Goal: Book appointment/travel/reservation

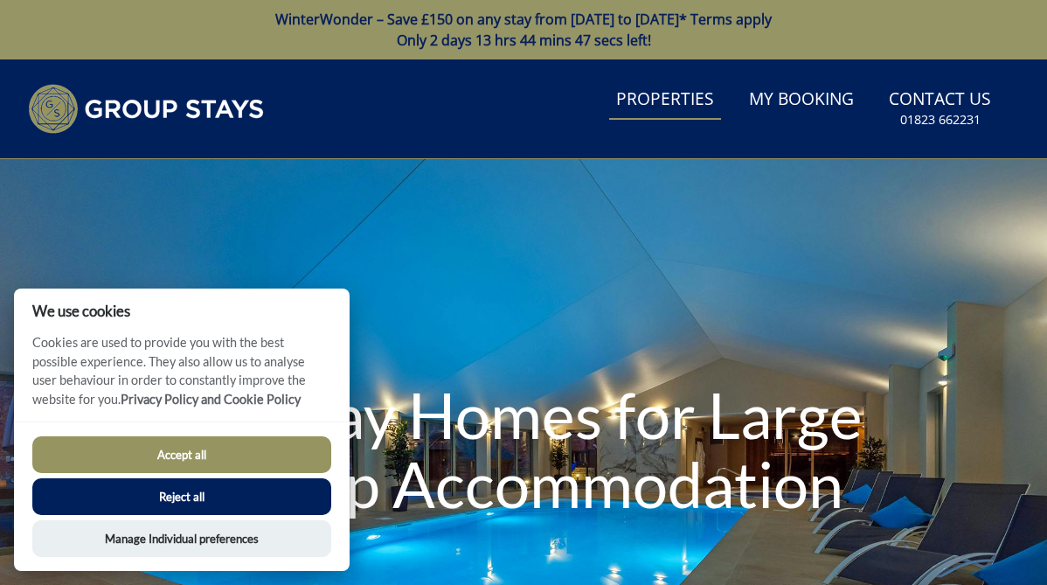
click at [686, 100] on link "Properties" at bounding box center [665, 99] width 112 height 39
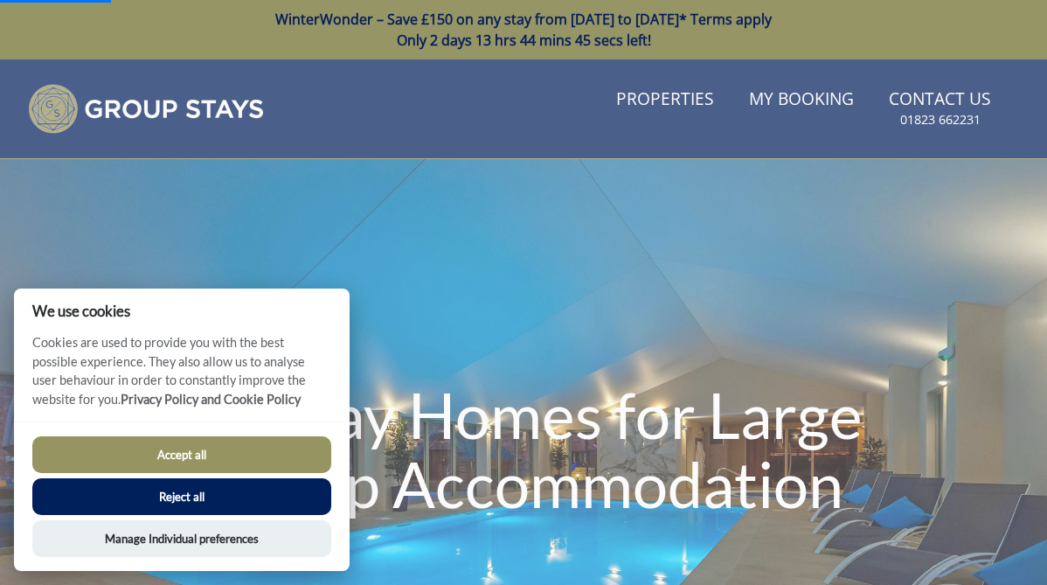
click at [174, 447] on button "Accept all" at bounding box center [181, 454] width 299 height 37
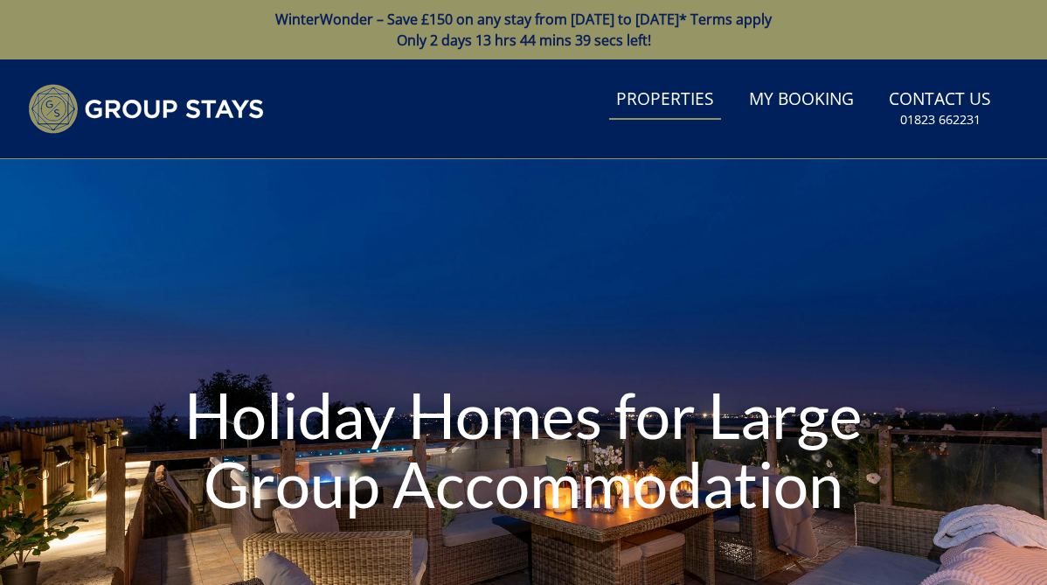
click at [691, 98] on link "Properties" at bounding box center [665, 99] width 112 height 39
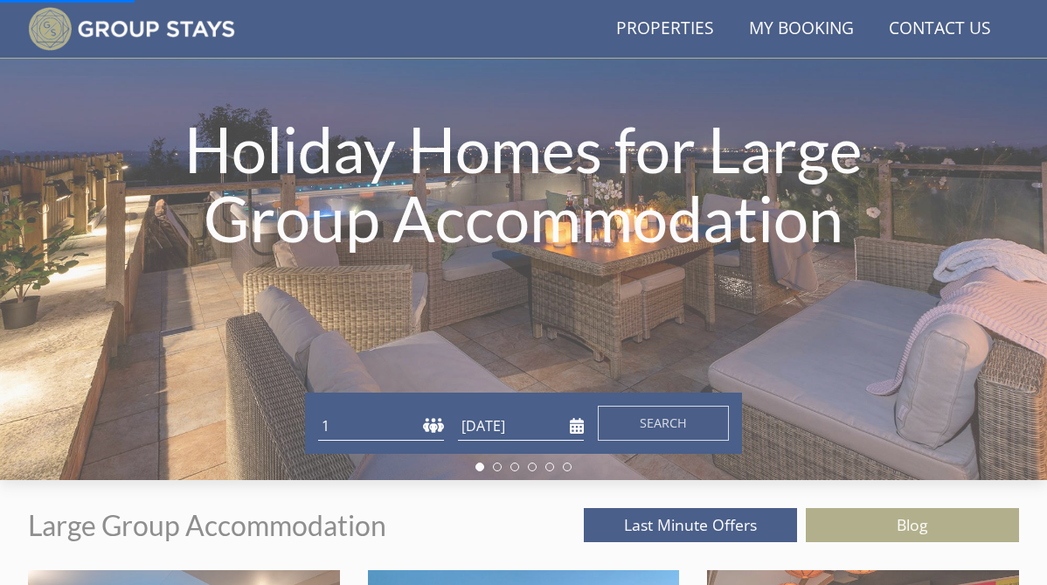
scroll to position [278, 0]
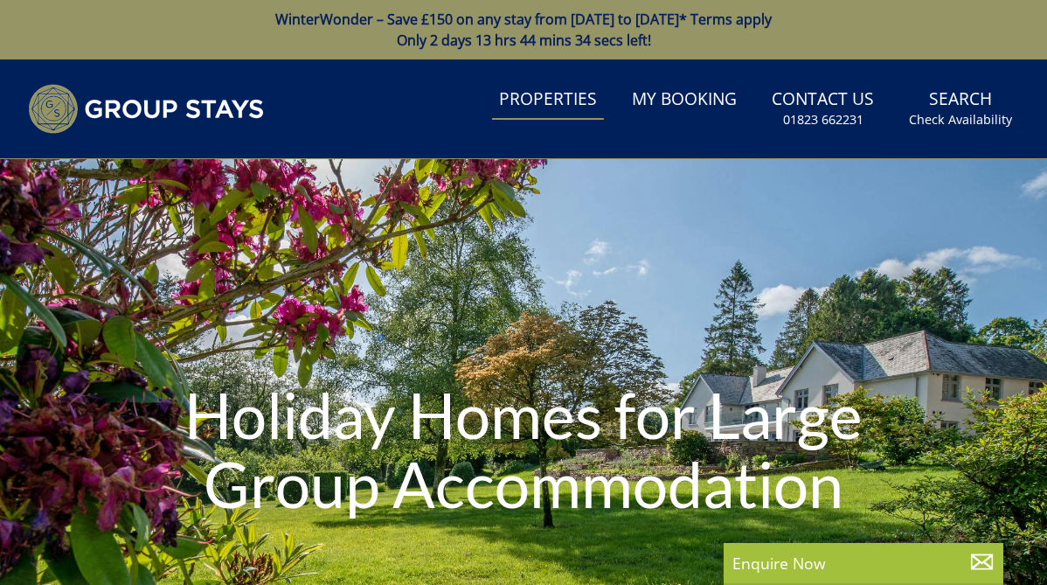
click at [347, 361] on h1 "Holiday Homes for Large Group Accommodation" at bounding box center [523, 449] width 733 height 208
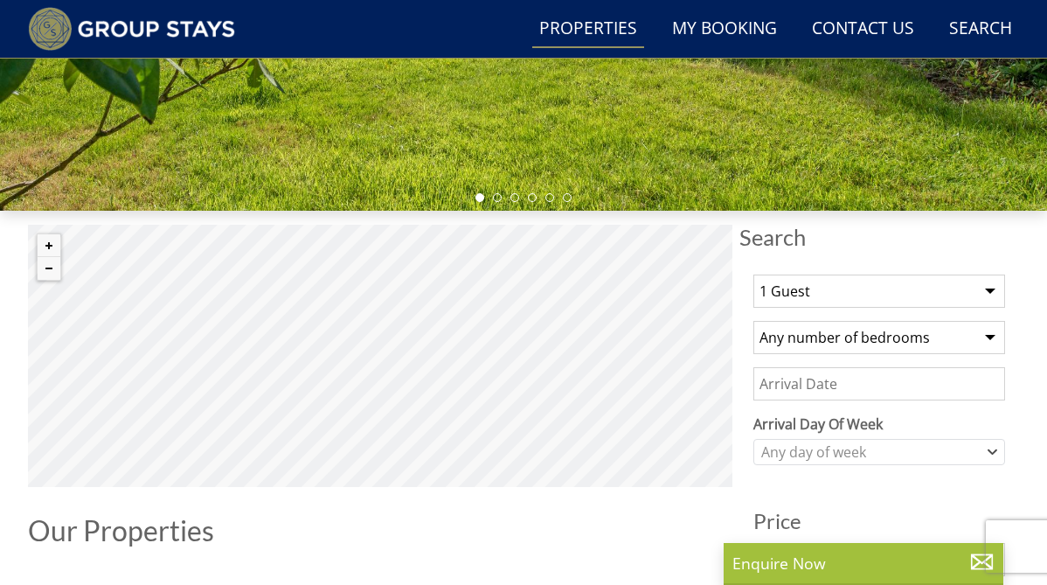
scroll to position [499, 0]
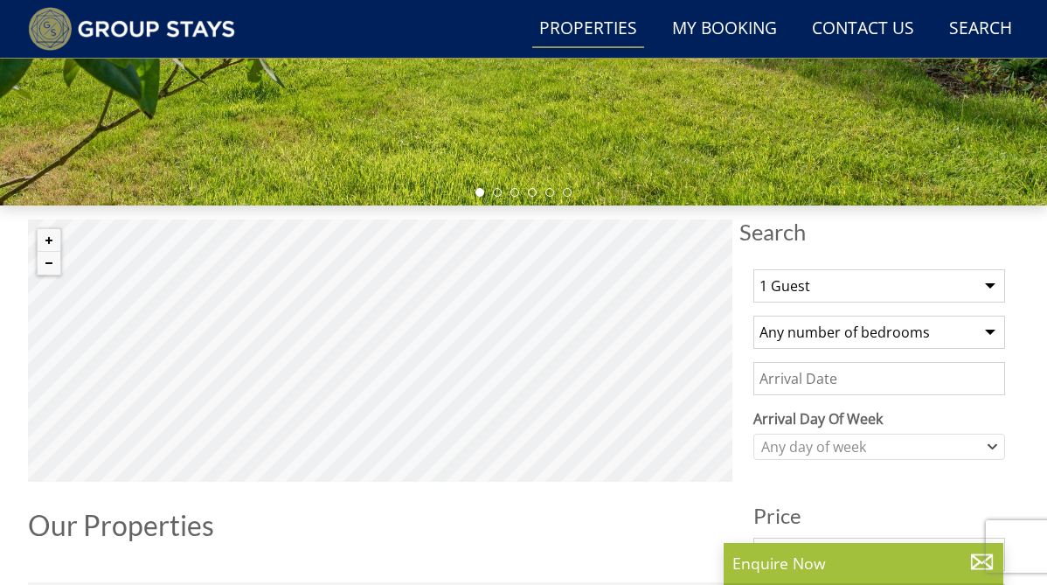
click at [823, 282] on select "1 Guest 2 Guests 3 Guests 4 Guests 5 Guests 6 Guests 7 Guests 8 Guests 9 Guests…" at bounding box center [879, 285] width 252 height 33
select select "16"
click at [753, 269] on select "1 Guest 2 Guests 3 Guests 4 Guests 5 Guests 6 Guests 7 Guests 8 Guests 9 Guests…" at bounding box center [879, 285] width 252 height 33
click at [821, 328] on select "Any number of bedrooms 4 Bedrooms 5 Bedrooms 6 Bedrooms 7 Bedrooms 8 Bedrooms 9…" at bounding box center [879, 331] width 252 height 33
select select "8"
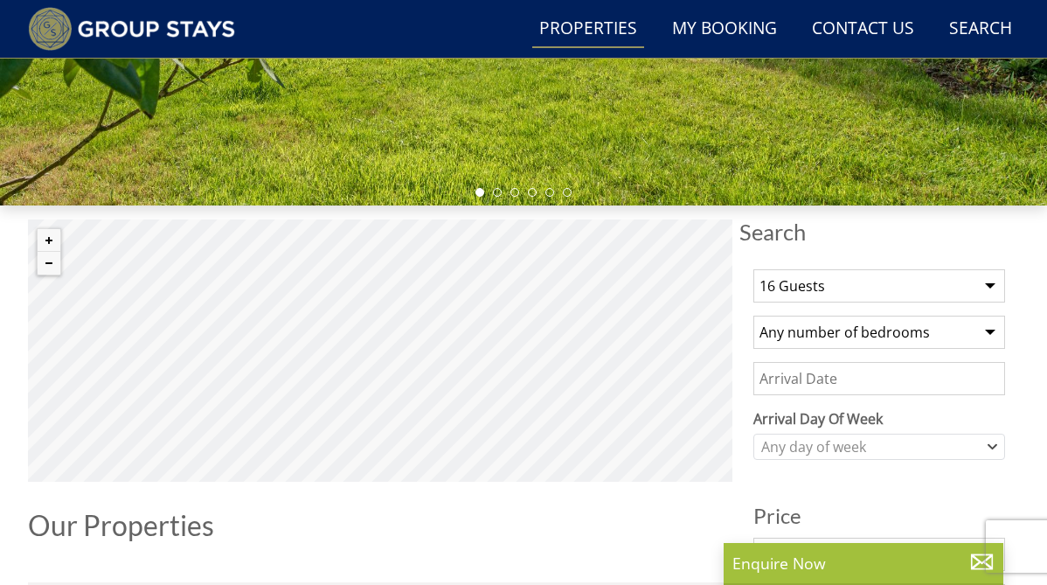
click at [753, 315] on select "Any number of bedrooms 4 Bedrooms 5 Bedrooms 6 Bedrooms 7 Bedrooms 8 Bedrooms 9…" at bounding box center [879, 331] width 252 height 33
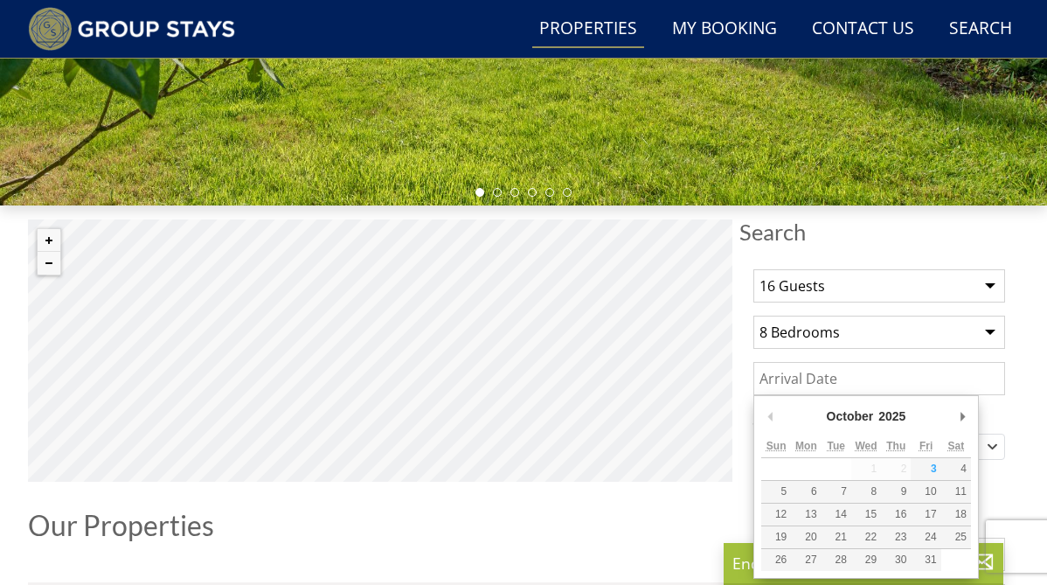
click at [842, 387] on input "Date" at bounding box center [879, 378] width 252 height 33
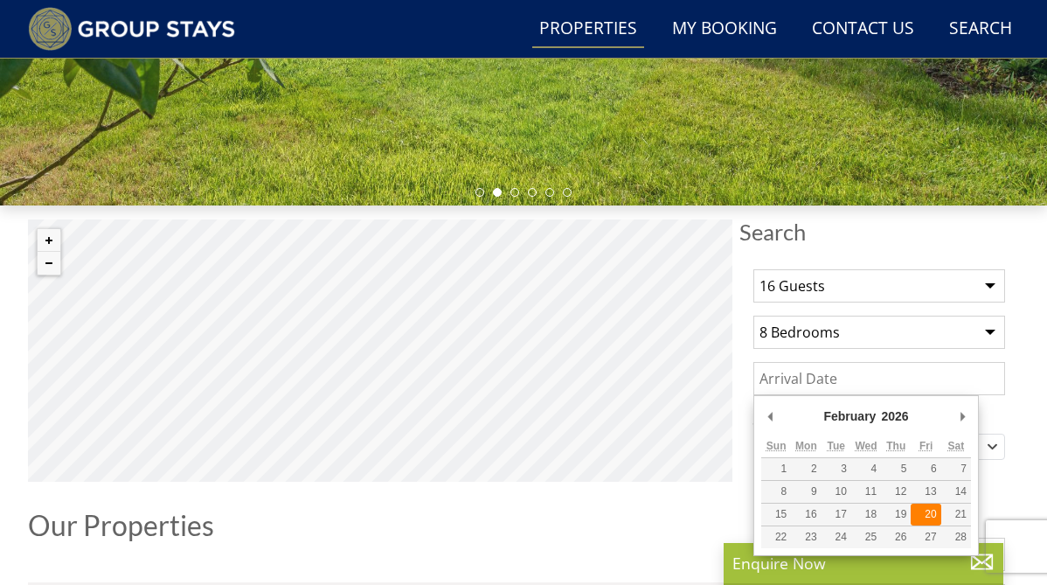
type input "[DATE]"
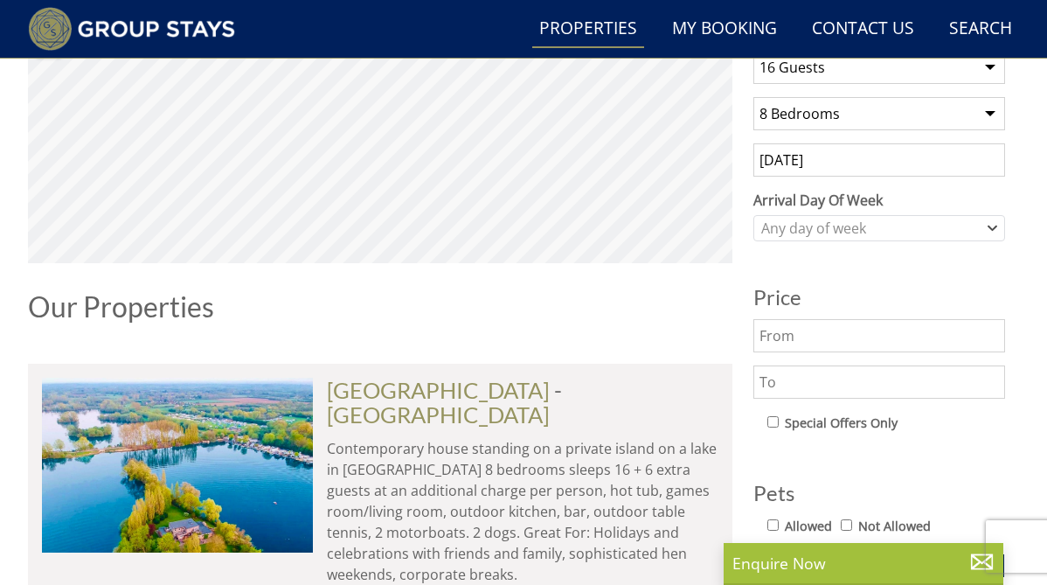
scroll to position [723, 0]
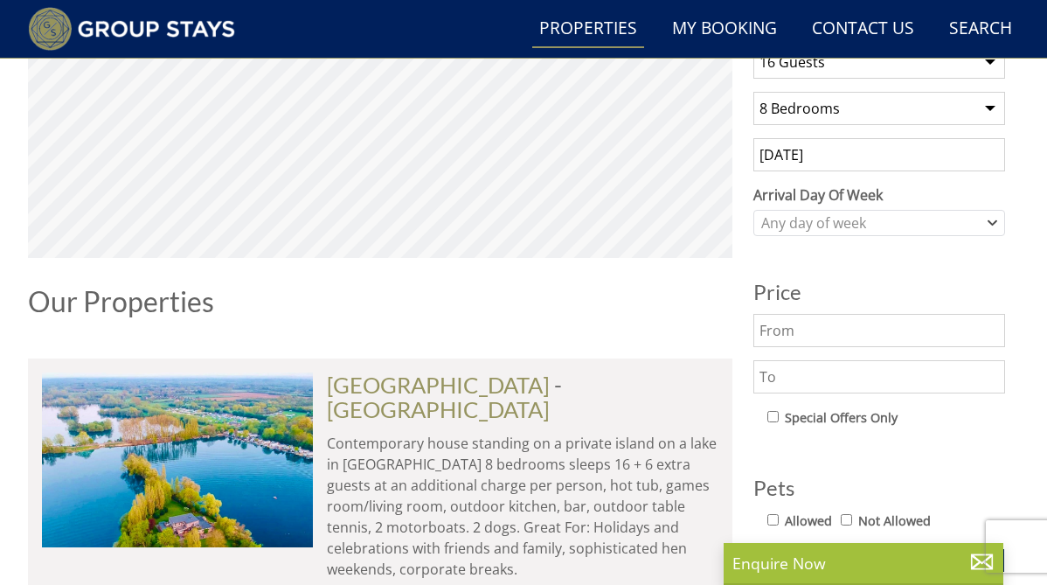
click at [811, 321] on input "text" at bounding box center [879, 330] width 252 height 33
type input "£1000"
click at [802, 381] on input "text" at bounding box center [879, 376] width 252 height 33
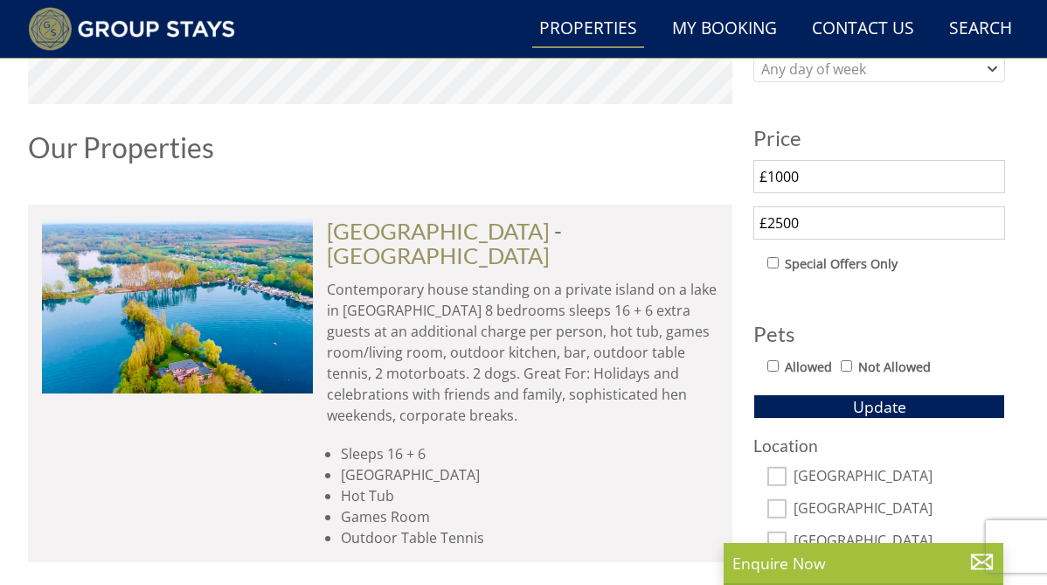
scroll to position [877, 0]
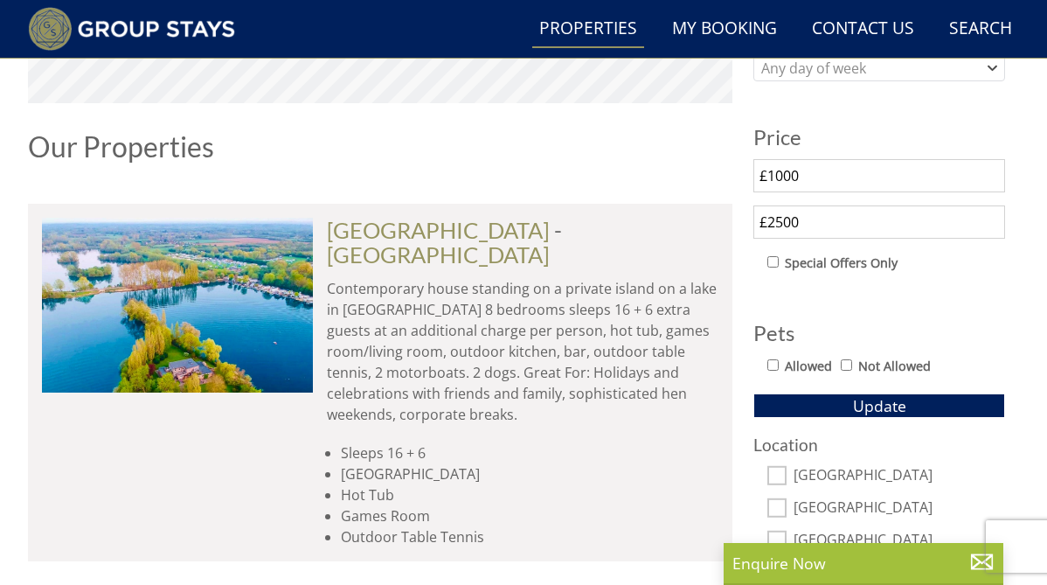
type input "£2500"
click at [793, 369] on label "Allowed" at bounding box center [808, 366] width 47 height 19
click at [779, 369] on input "Allowed" at bounding box center [772, 364] width 11 height 11
checkbox input "true"
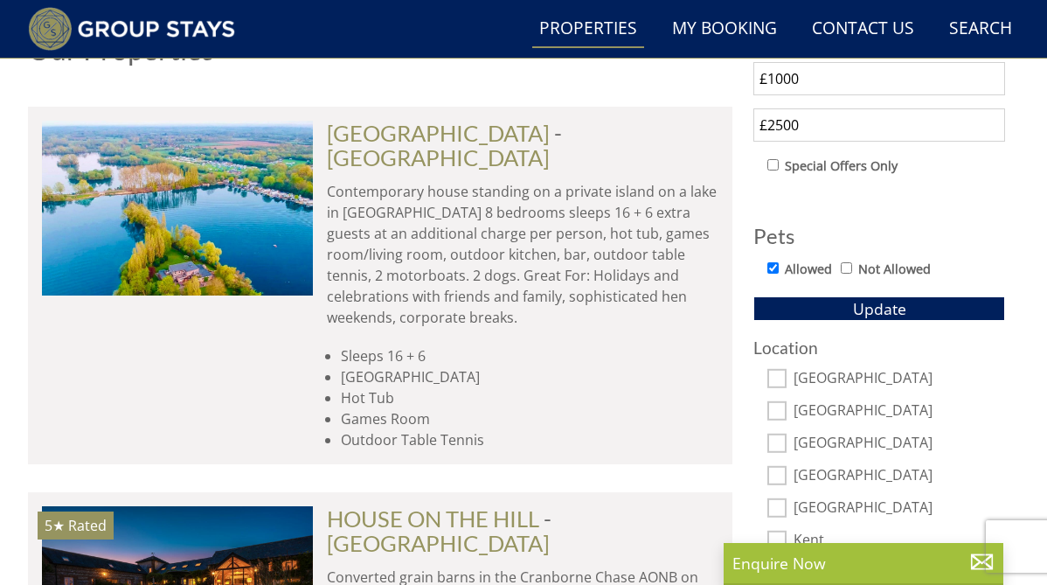
scroll to position [979, 0]
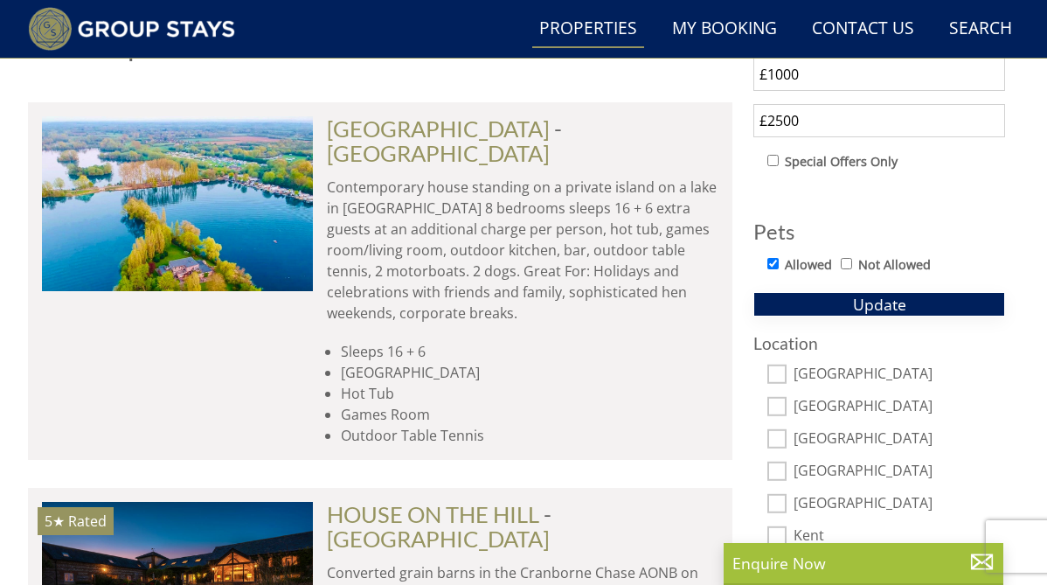
click at [853, 301] on span "Update" at bounding box center [879, 304] width 53 height 21
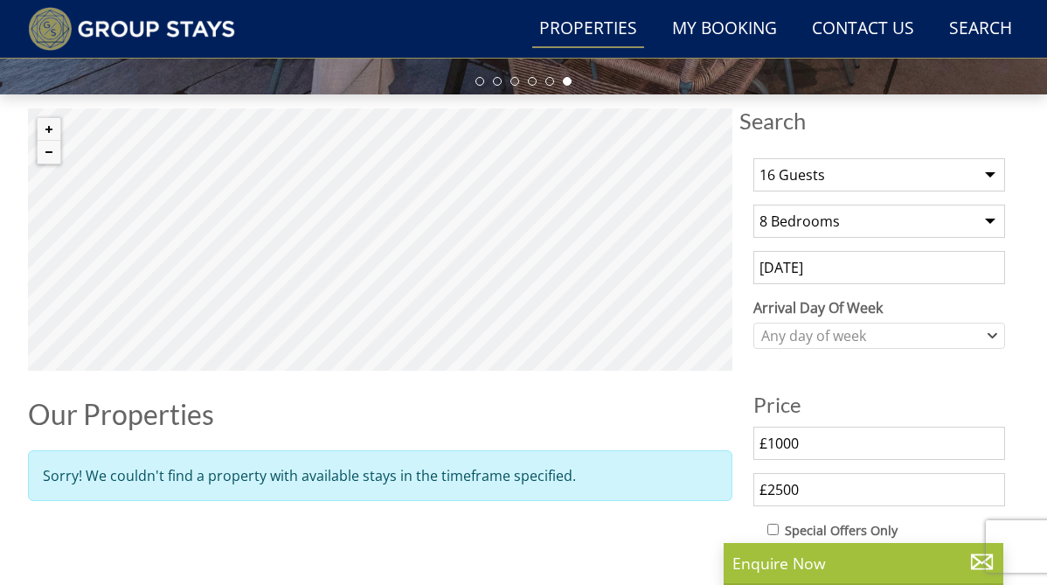
scroll to position [607, 0]
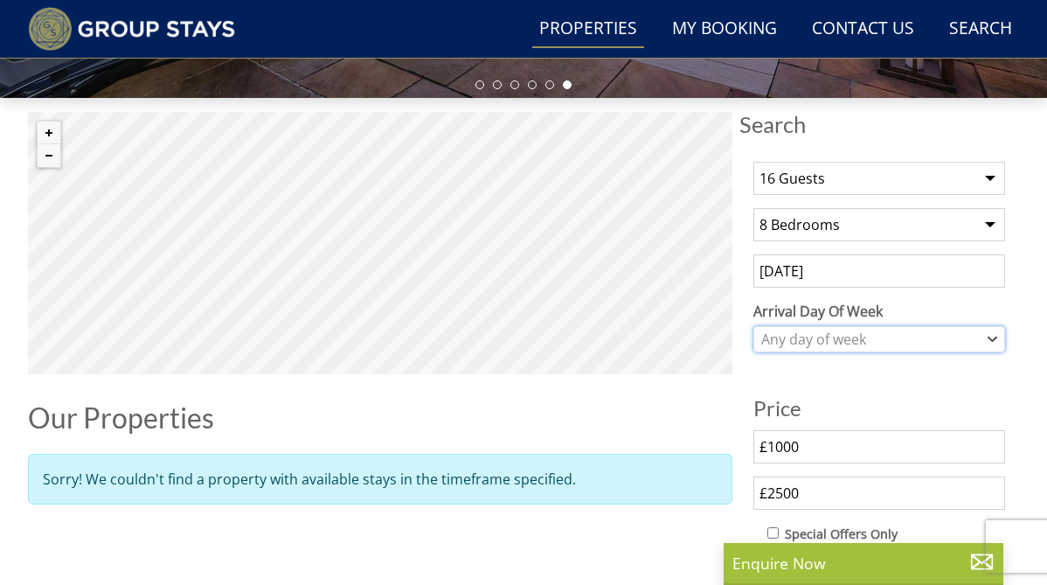
click at [842, 332] on div "Any day of week" at bounding box center [870, 338] width 226 height 19
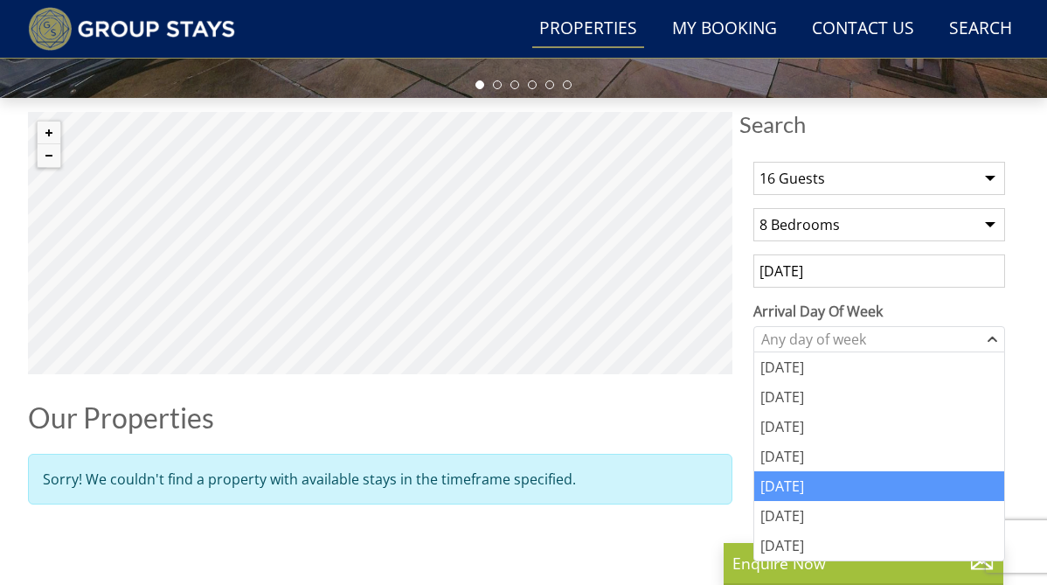
click at [801, 489] on div "[DATE]" at bounding box center [879, 486] width 250 height 30
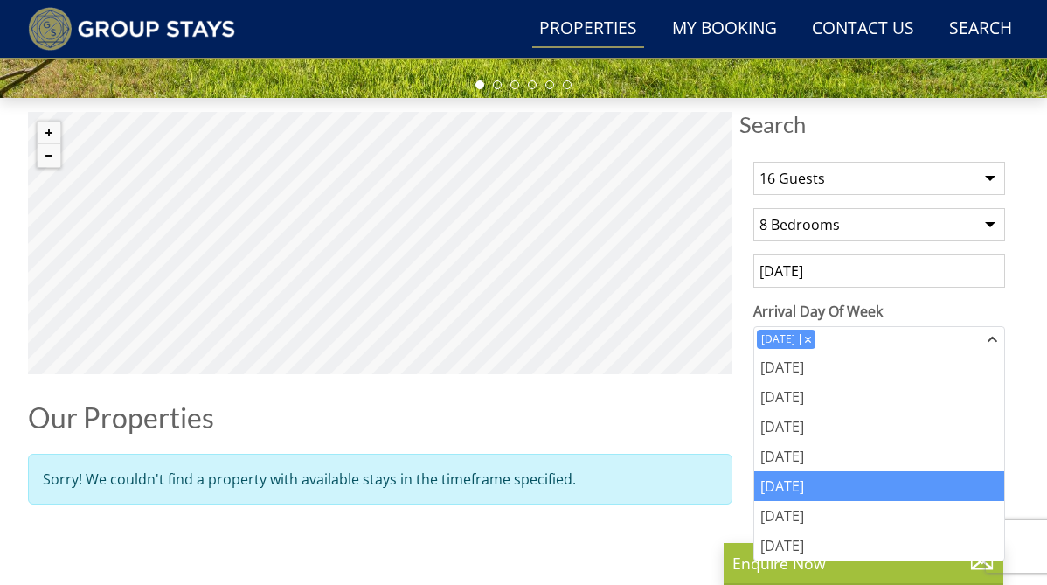
click at [676, 405] on h1 "Our Properties" at bounding box center [380, 417] width 704 height 31
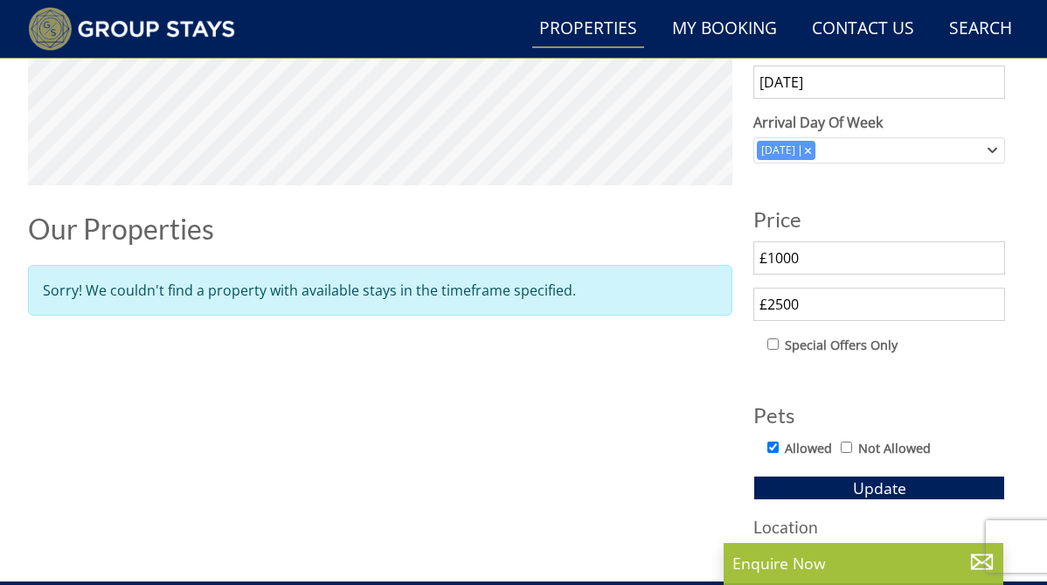
scroll to position [811, 0]
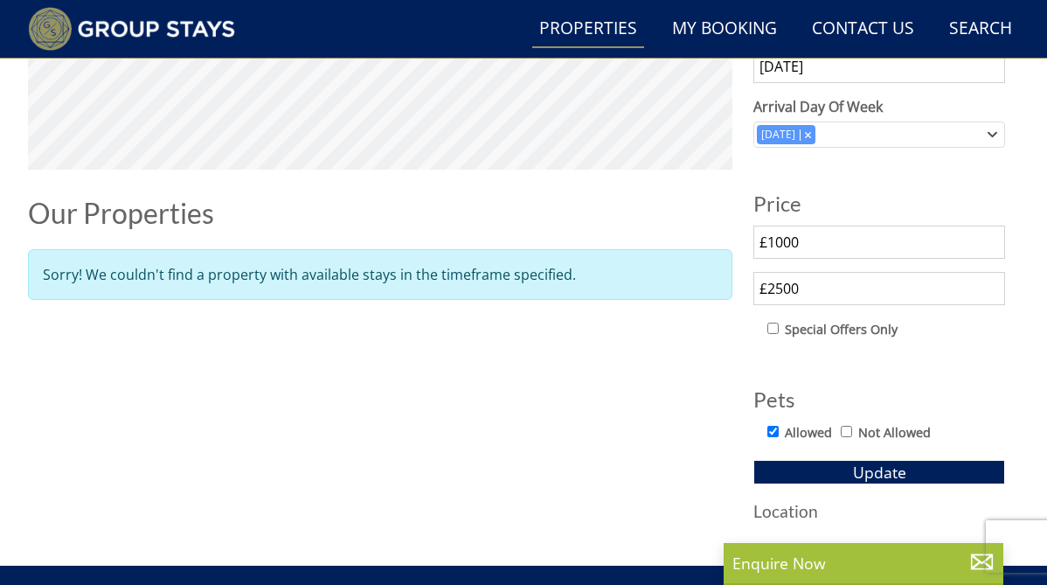
click at [804, 292] on input "£2500" at bounding box center [879, 288] width 252 height 33
type input "£"
drag, startPoint x: 808, startPoint y: 246, endPoint x: 693, endPoint y: 230, distance: 115.7
click at [693, 230] on div "Search Search 1 Guest 2 Guests 3 Guests 4 Guests 5 Guests 6 Guests 7 Guests 8 G…" at bounding box center [523, 222] width 991 height 630
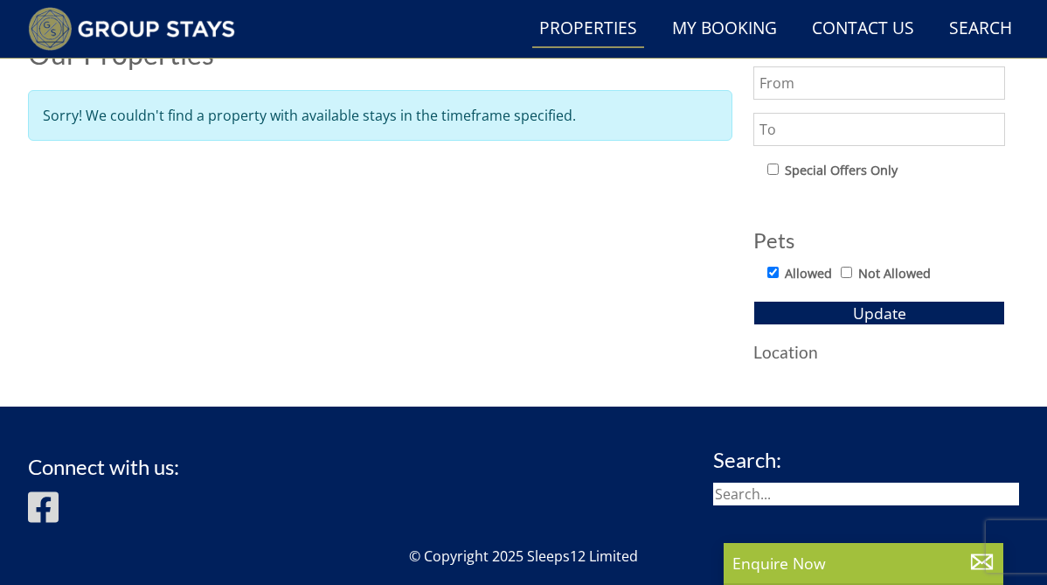
scroll to position [979, 0]
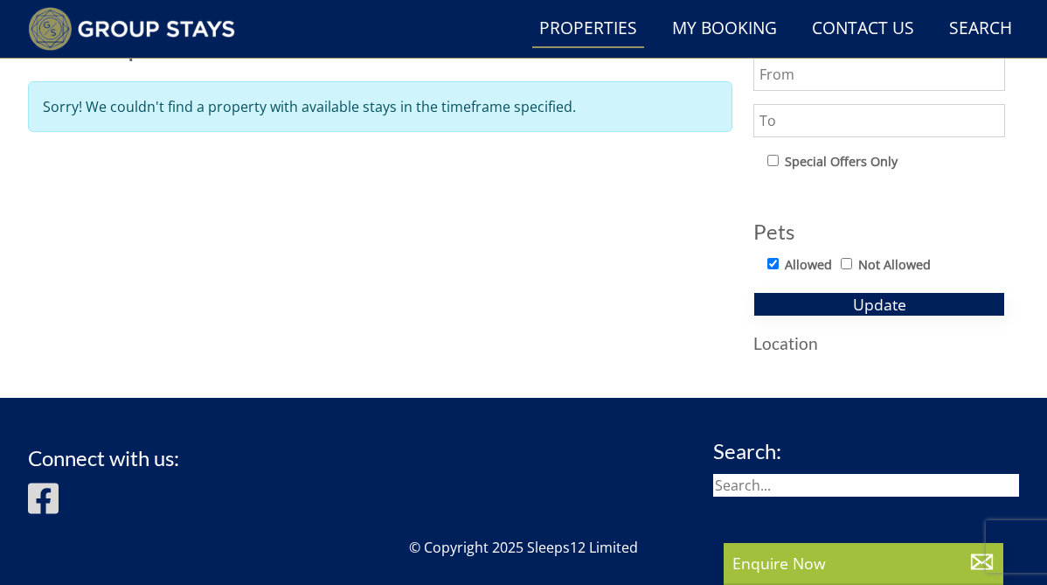
click at [854, 306] on span "Update" at bounding box center [879, 304] width 53 height 21
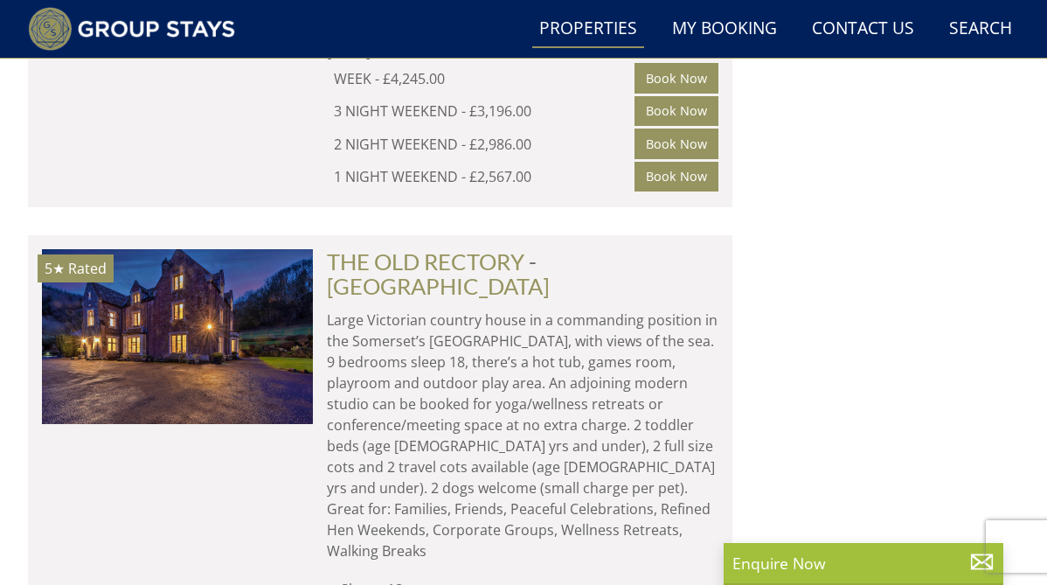
scroll to position [2500, 0]
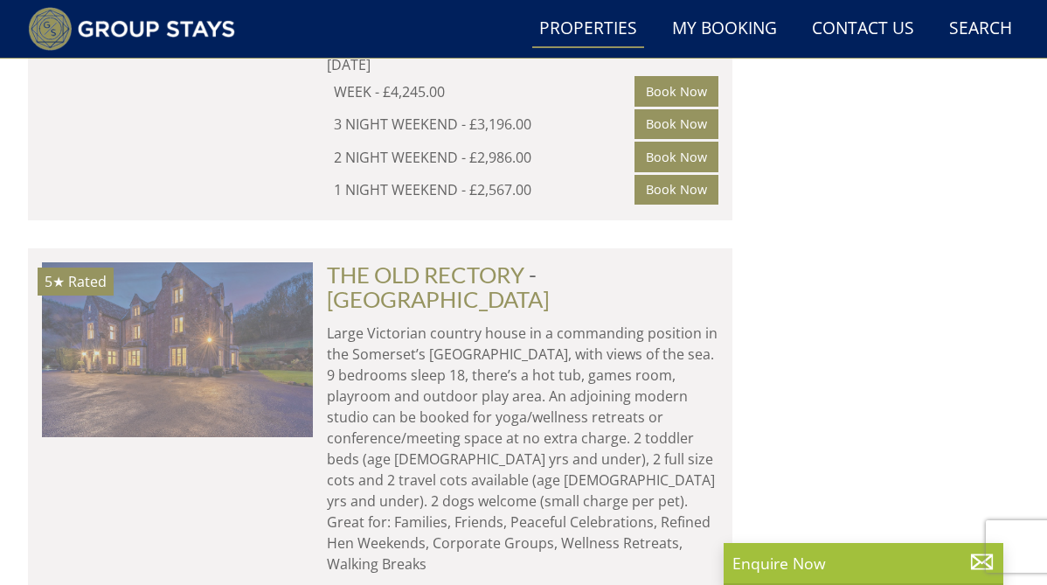
click at [232, 303] on img at bounding box center [177, 349] width 271 height 175
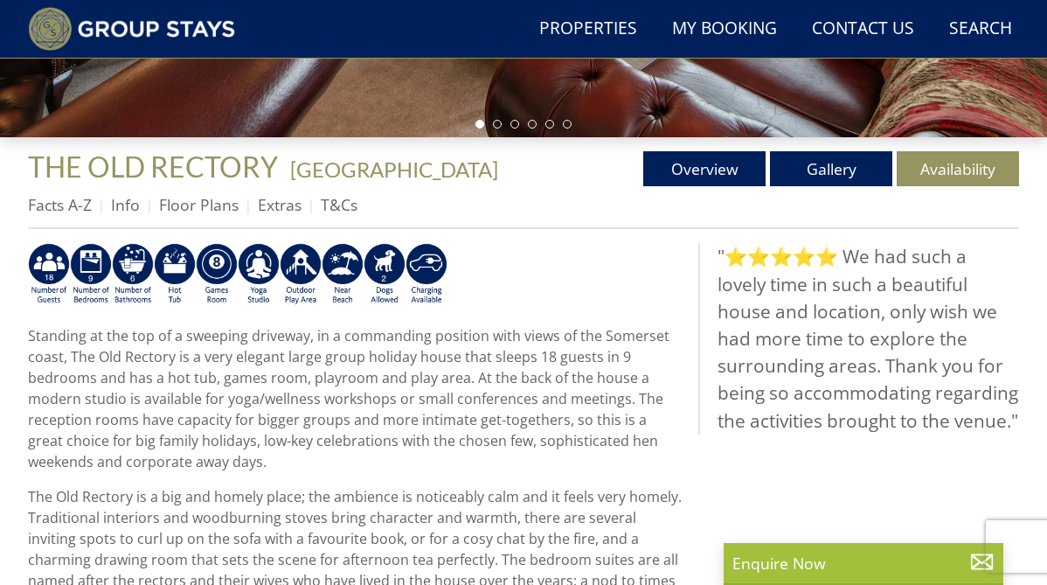
scroll to position [569, 0]
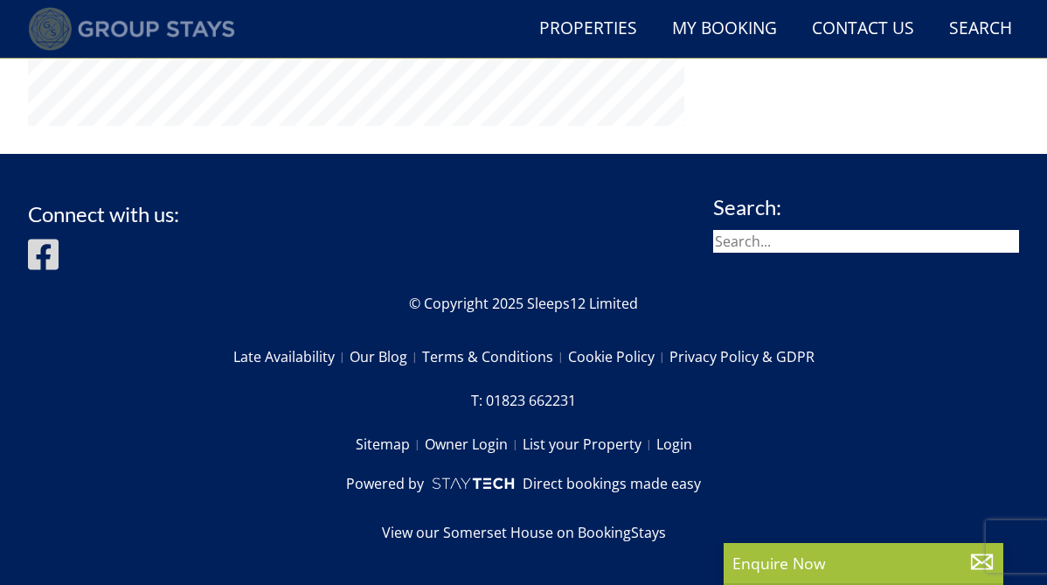
select select "16"
select select "8"
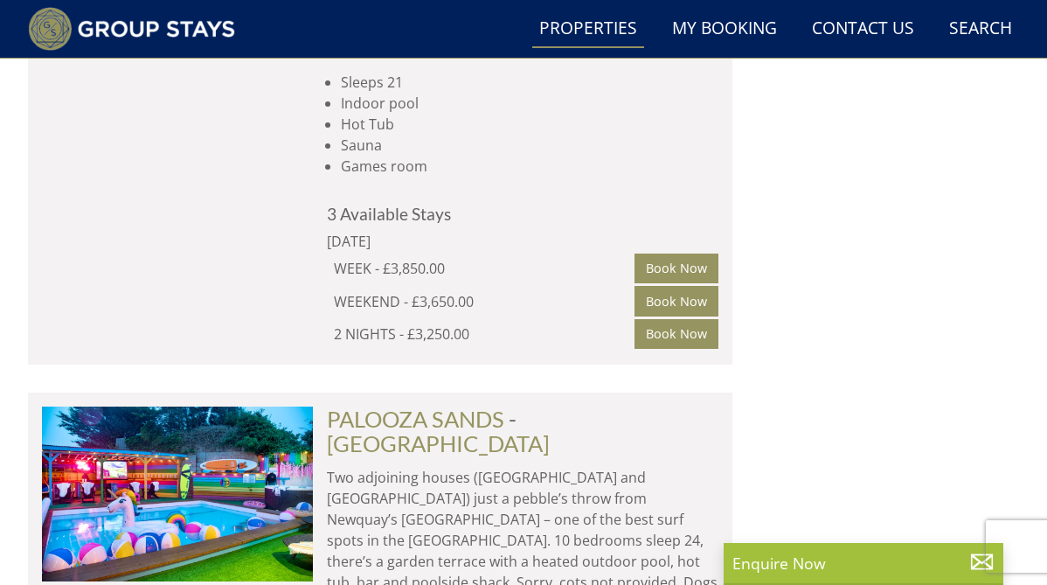
scroll to position [5721, 0]
